Goal: Submit feedback/report problem

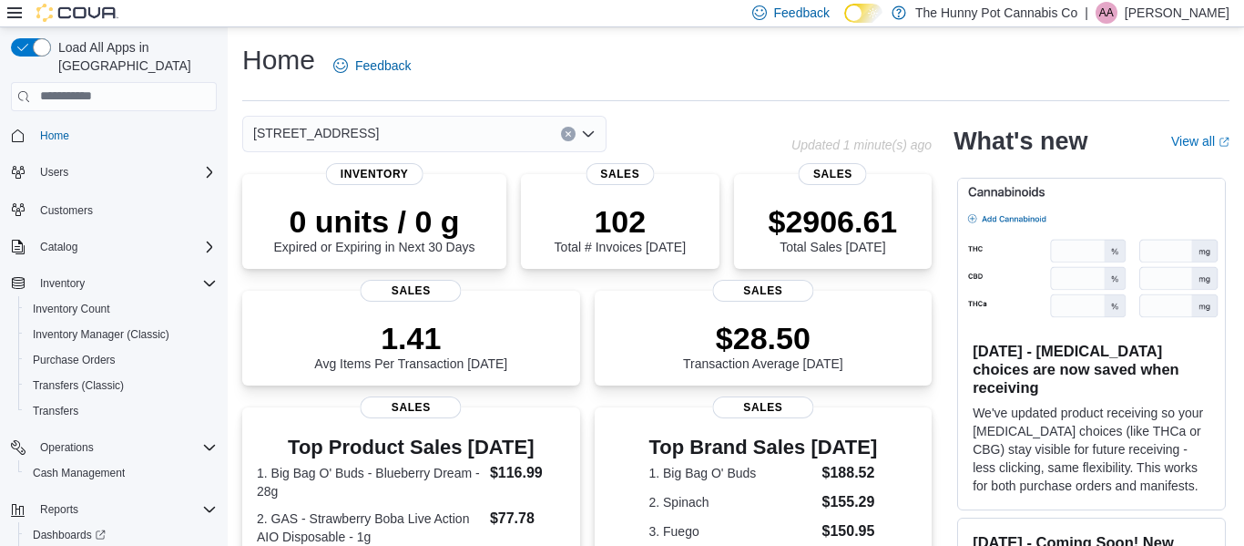
click at [567, 136] on icon "Clear input" at bounding box center [568, 133] width 5 height 5
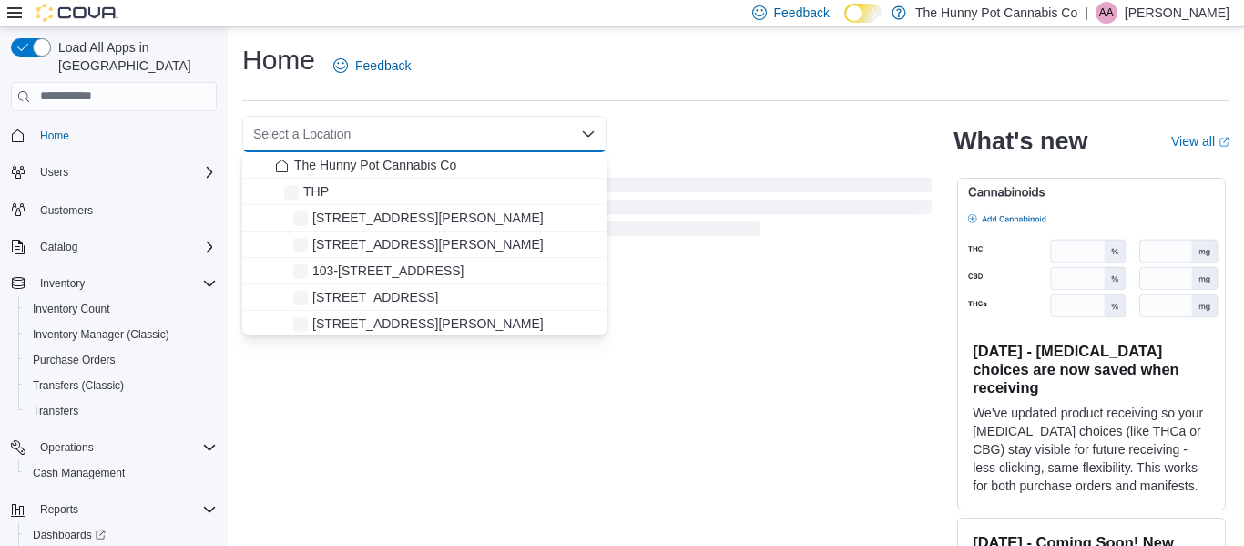
click at [482, 76] on div "Home Feedback" at bounding box center [735, 65] width 987 height 47
